Goal: Navigation & Orientation: Find specific page/section

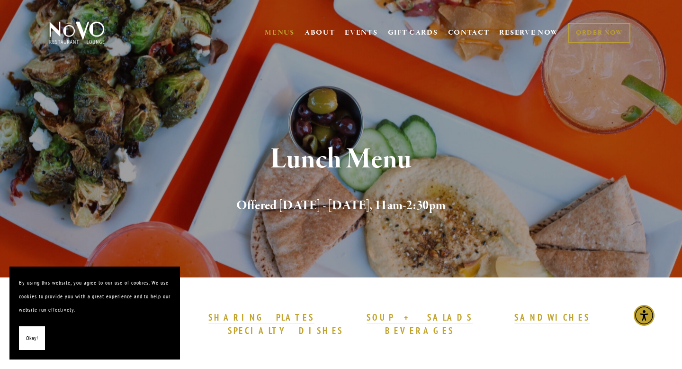
click at [28, 339] on span "Okay!" at bounding box center [32, 338] width 12 height 14
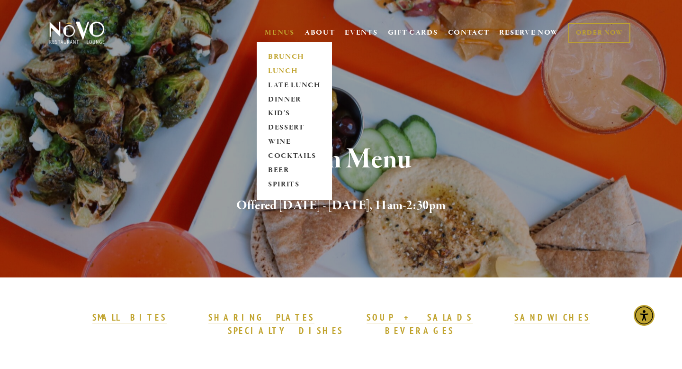
click at [281, 54] on link "BRUNCH" at bounding box center [294, 57] width 59 height 14
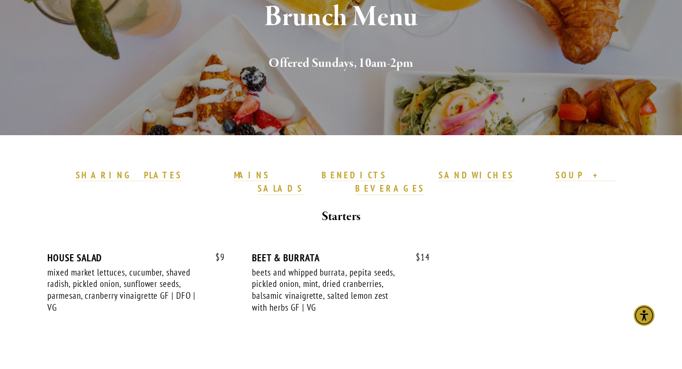
scroll to position [155, 0]
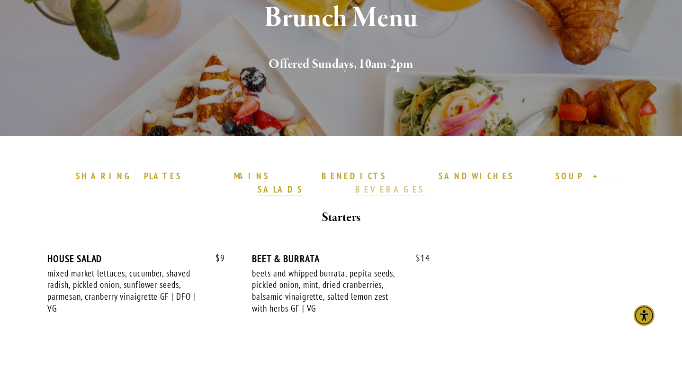
click at [425, 183] on strong "BEVERAGES" at bounding box center [389, 188] width 69 height 11
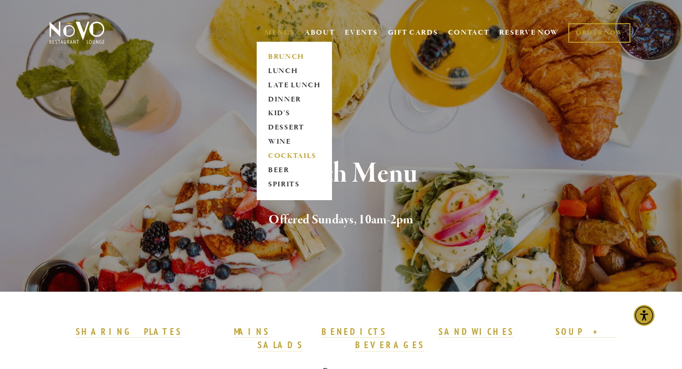
click at [288, 156] on link "COCKTAILS" at bounding box center [294, 156] width 59 height 14
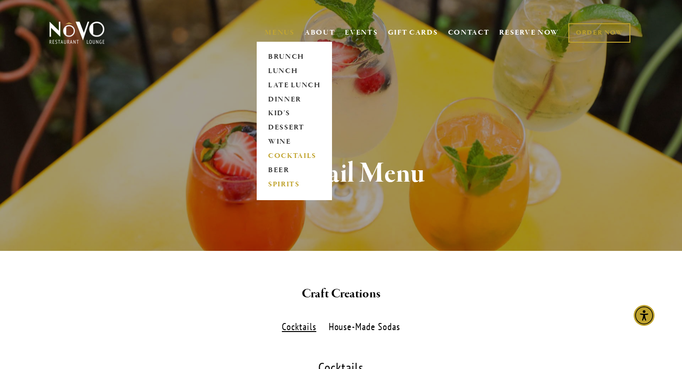
click at [289, 181] on link "SPIRITS" at bounding box center [294, 185] width 59 height 14
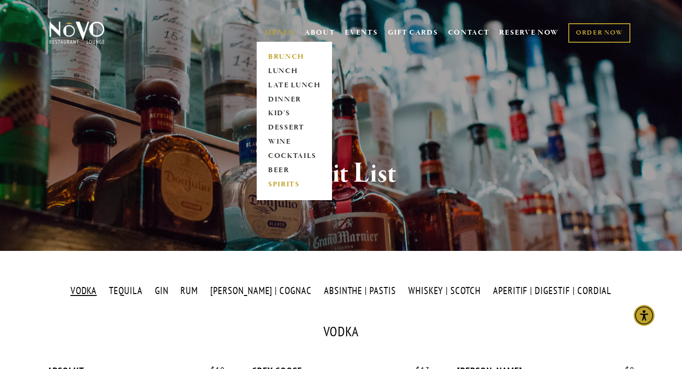
click at [279, 54] on link "BRUNCH" at bounding box center [294, 57] width 59 height 14
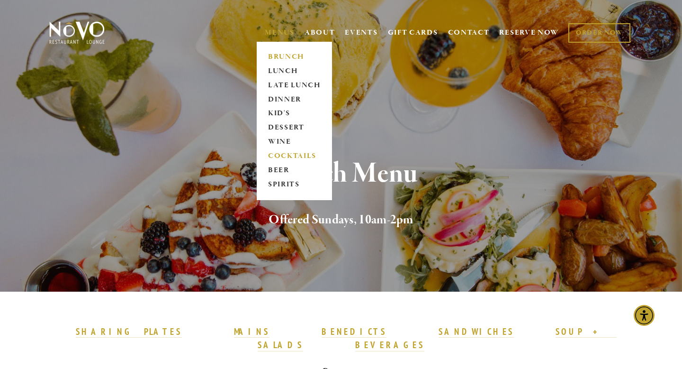
click at [290, 152] on link "COCKTAILS" at bounding box center [294, 156] width 59 height 14
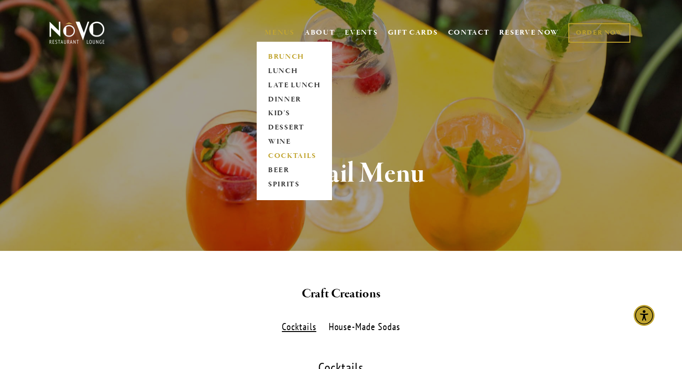
click at [279, 58] on link "BRUNCH" at bounding box center [294, 57] width 59 height 14
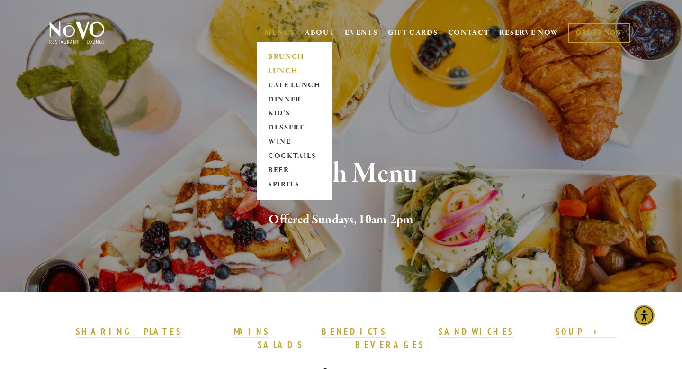
click at [281, 70] on link "LUNCH" at bounding box center [294, 71] width 59 height 14
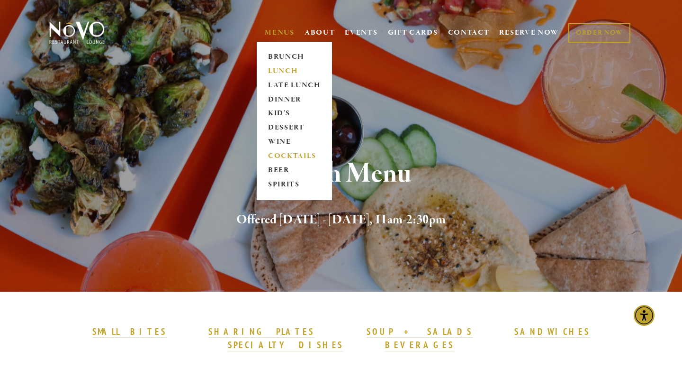
click at [282, 155] on link "COCKTAILS" at bounding box center [294, 156] width 59 height 14
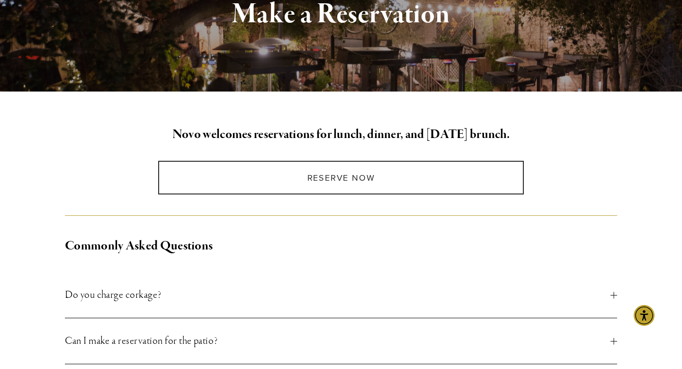
scroll to position [148, 0]
